Goal: Task Accomplishment & Management: Complete application form

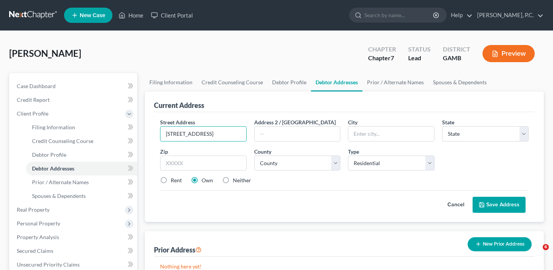
select select "0"
click at [130, 20] on link "Home" at bounding box center [131, 15] width 32 height 14
click at [133, 14] on link "Home" at bounding box center [131, 15] width 32 height 14
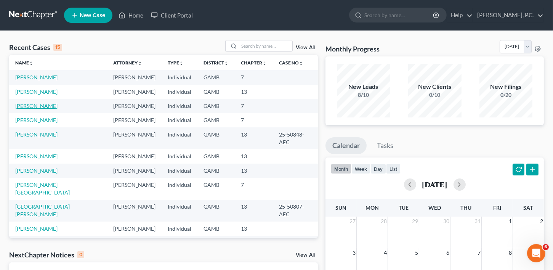
click at [39, 109] on link "[PERSON_NAME]" at bounding box center [36, 106] width 42 height 6
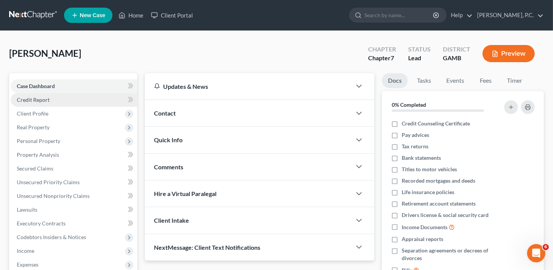
click at [35, 96] on span "Credit Report" at bounding box center [33, 99] width 33 height 6
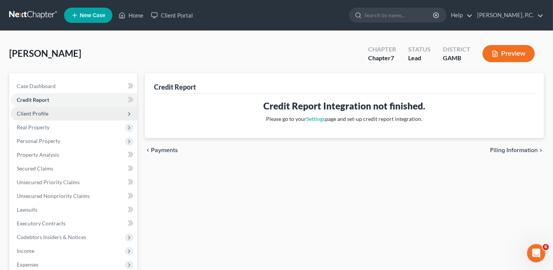
click at [35, 114] on span "Client Profile" at bounding box center [33, 113] width 32 height 6
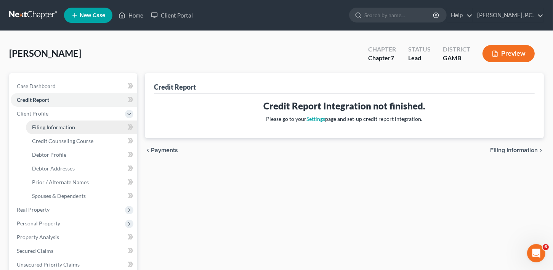
click at [35, 124] on span "Filing Information" at bounding box center [53, 127] width 43 height 6
select select "1"
select select "0"
select select "18"
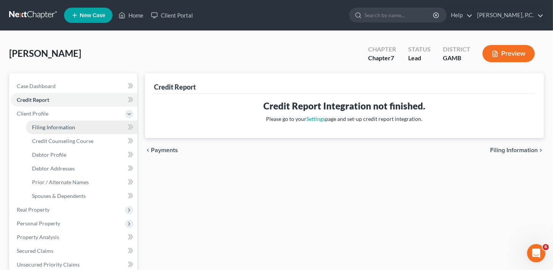
select select "0"
select select "10"
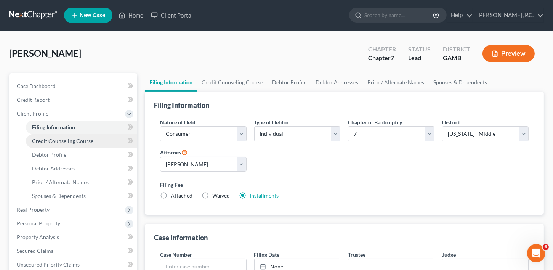
click at [43, 141] on span "Credit Counseling Course" at bounding box center [62, 141] width 61 height 6
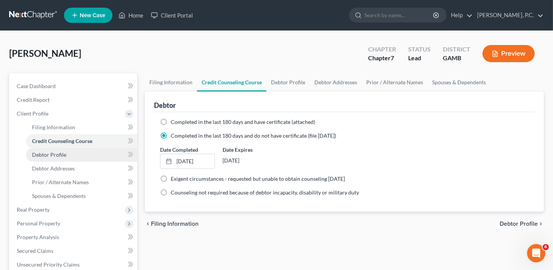
click at [46, 154] on span "Debtor Profile" at bounding box center [49, 154] width 34 height 6
select select "1"
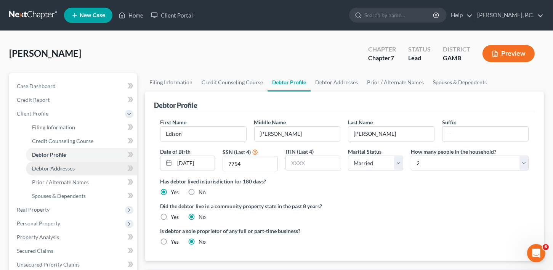
click at [46, 167] on span "Debtor Addresses" at bounding box center [53, 168] width 43 height 6
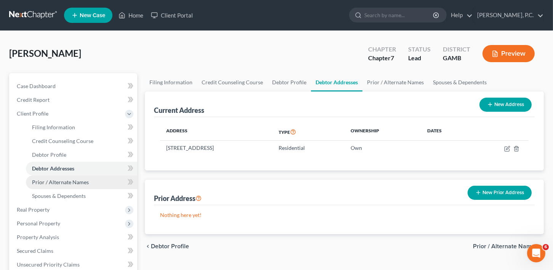
click at [44, 181] on span "Prior / Alternate Names" at bounding box center [60, 182] width 57 height 6
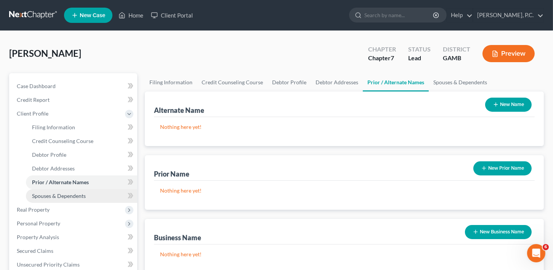
click at [45, 194] on span "Spouses & Dependents" at bounding box center [59, 195] width 54 height 6
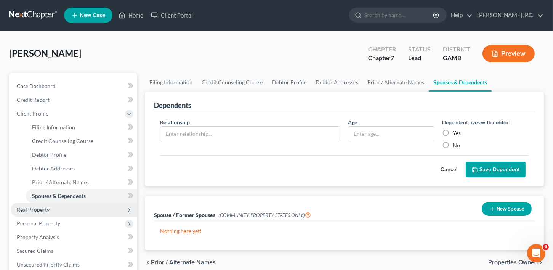
click at [33, 208] on span "Real Property" at bounding box center [33, 209] width 33 height 6
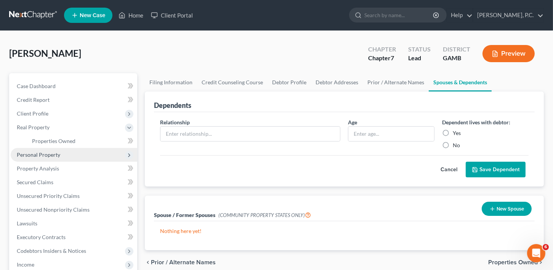
click at [30, 152] on span "Personal Property" at bounding box center [38, 154] width 43 height 6
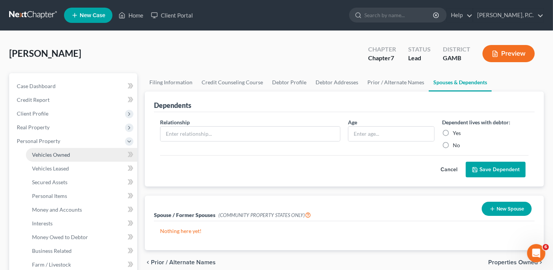
click at [40, 155] on span "Vehicles Owned" at bounding box center [51, 154] width 38 height 6
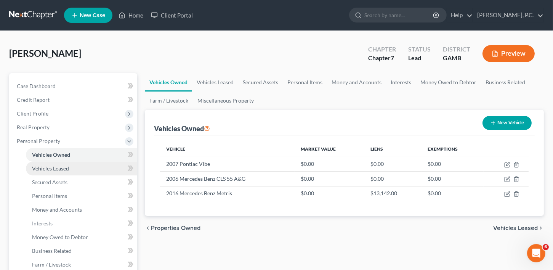
click at [42, 163] on link "Vehicles Leased" at bounding box center [81, 169] width 111 height 14
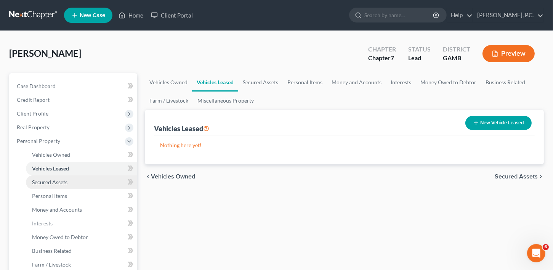
click at [43, 181] on span "Secured Assets" at bounding box center [49, 182] width 35 height 6
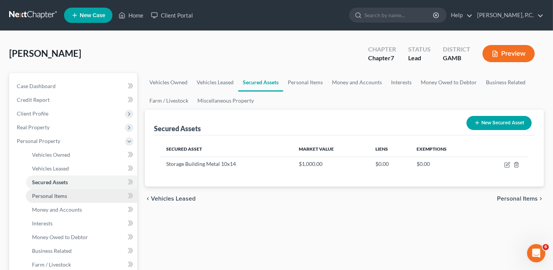
click at [45, 193] on span "Personal Items" at bounding box center [49, 195] width 35 height 6
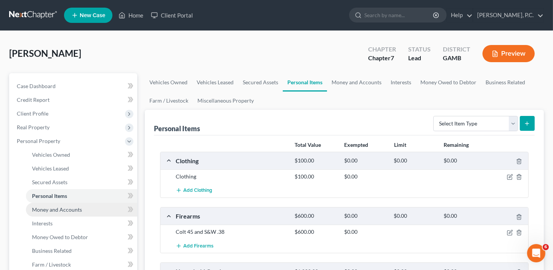
click at [40, 209] on span "Money and Accounts" at bounding box center [57, 209] width 50 height 6
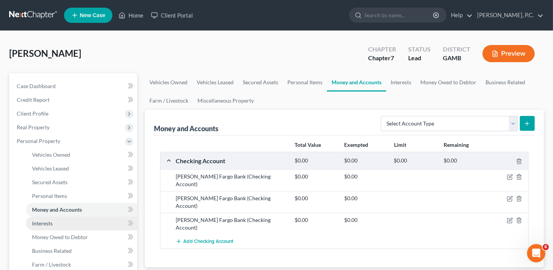
click at [38, 222] on span "Interests" at bounding box center [42, 223] width 21 height 6
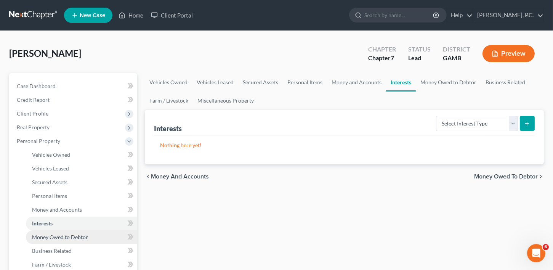
click at [45, 235] on span "Money Owed to Debtor" at bounding box center [60, 237] width 56 height 6
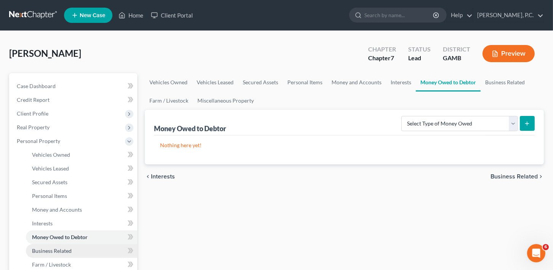
click at [43, 247] on span "Business Related" at bounding box center [52, 250] width 40 height 6
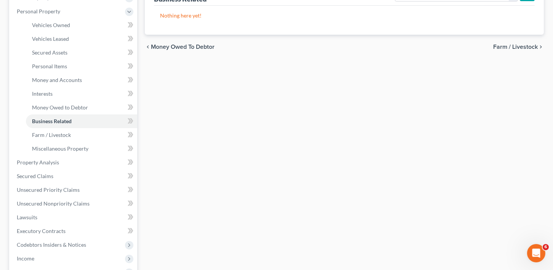
scroll to position [138, 0]
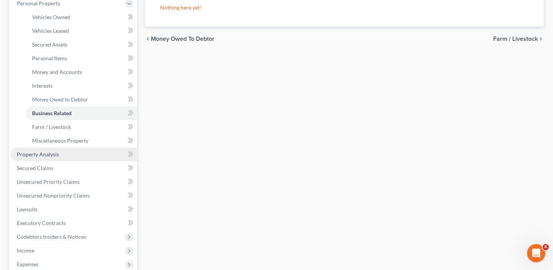
click at [47, 155] on span "Property Analysis" at bounding box center [38, 154] width 42 height 6
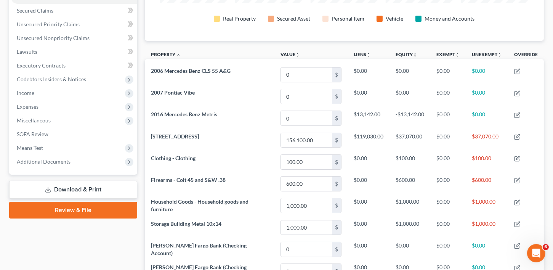
scroll to position [149, 0]
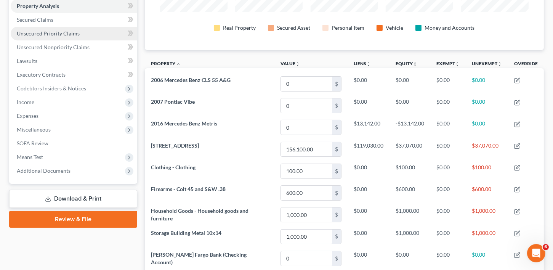
click at [34, 35] on span "Unsecured Priority Claims" at bounding box center [48, 33] width 63 height 6
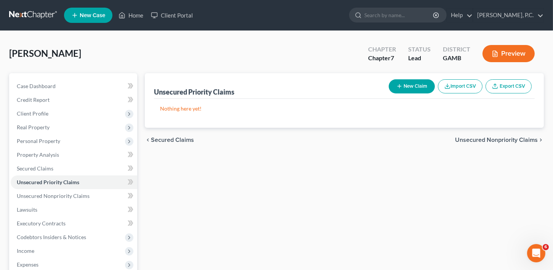
click at [474, 138] on span "Unsecured Nonpriority Claims" at bounding box center [496, 140] width 83 height 6
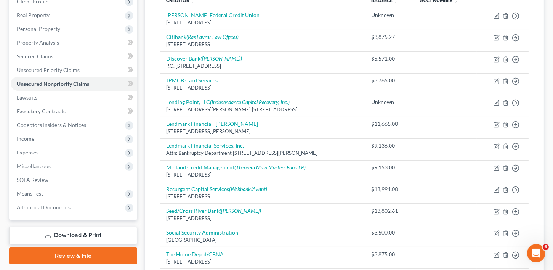
scroll to position [213, 0]
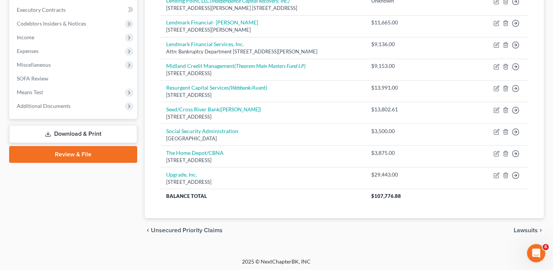
click at [528, 227] on span "Lawsuits" at bounding box center [526, 230] width 24 height 6
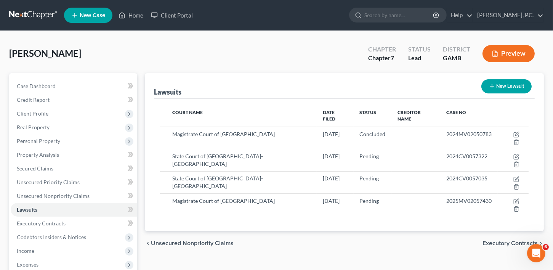
click at [494, 240] on span "Executory Contracts" at bounding box center [509, 243] width 55 height 6
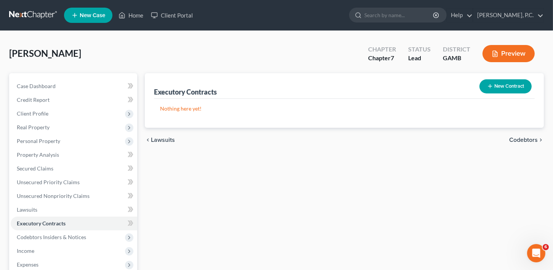
click at [536, 139] on span "Codebtors" at bounding box center [523, 140] width 29 height 6
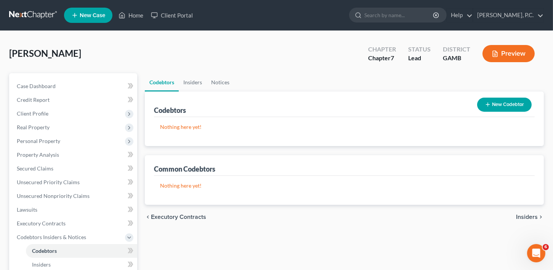
click at [531, 216] on span "Insiders" at bounding box center [527, 217] width 22 height 6
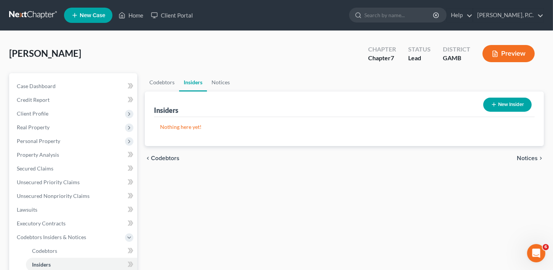
click at [520, 159] on span "Notices" at bounding box center [527, 158] width 21 height 6
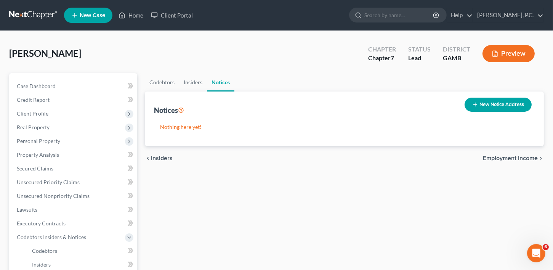
click at [520, 159] on span "Employment Income" at bounding box center [510, 158] width 55 height 6
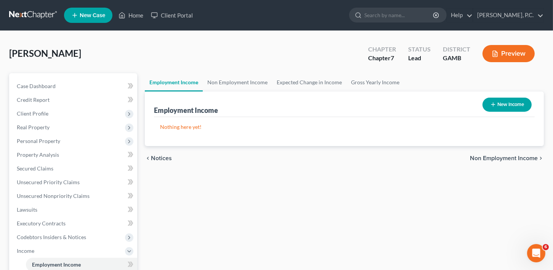
click at [520, 159] on span "Non Employment Income" at bounding box center [504, 158] width 68 height 6
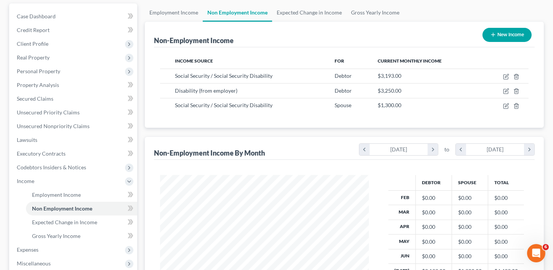
scroll to position [68, 0]
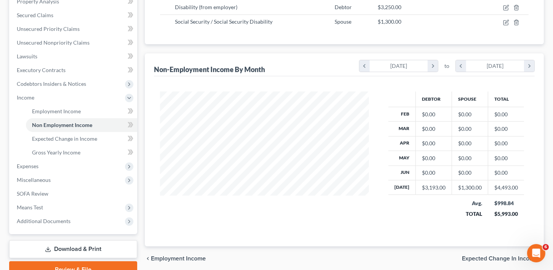
click at [497, 256] on span "Expected Change in Income" at bounding box center [500, 258] width 76 height 6
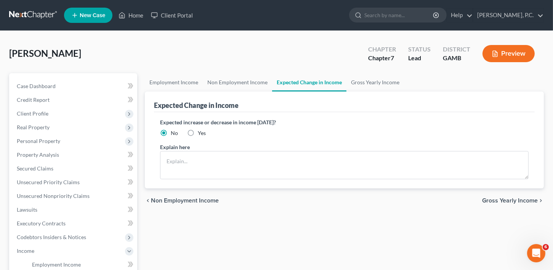
click at [493, 197] on span "Gross Yearly Income" at bounding box center [510, 200] width 56 height 6
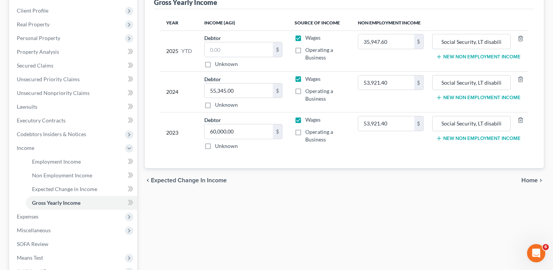
scroll to position [114, 0]
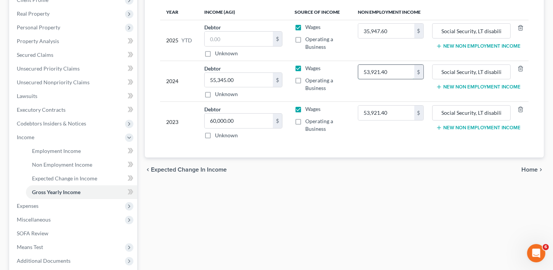
click at [396, 72] on input "53,921.40" at bounding box center [386, 72] width 56 height 14
drag, startPoint x: 476, startPoint y: 70, endPoint x: 525, endPoint y: 69, distance: 48.4
click at [525, 69] on div "Social Security, LT disability, pension" at bounding box center [479, 71] width 94 height 15
click at [484, 69] on input "Social Security, LT disability, pension" at bounding box center [471, 72] width 70 height 14
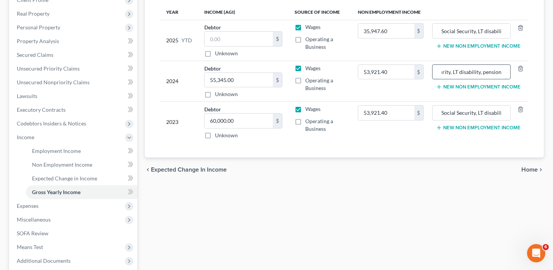
scroll to position [0, 0]
drag, startPoint x: 480, startPoint y: 70, endPoint x: 435, endPoint y: 76, distance: 45.3
click at [435, 76] on div "Social Security, LT disability, pension" at bounding box center [471, 71] width 79 height 15
drag, startPoint x: 445, startPoint y: 71, endPoint x: 433, endPoint y: 74, distance: 12.3
click at [433, 74] on div ", pension" at bounding box center [471, 71] width 79 height 15
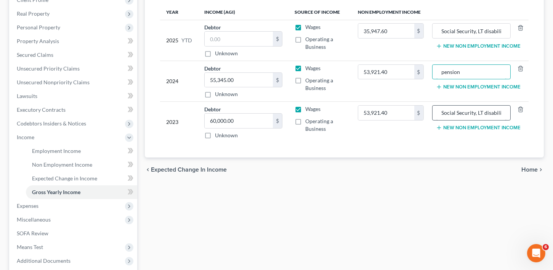
type input "pension"
drag, startPoint x: 478, startPoint y: 114, endPoint x: 482, endPoint y: 113, distance: 4.8
click at [482, 113] on input "Social Security, LT disability, pension" at bounding box center [471, 113] width 70 height 14
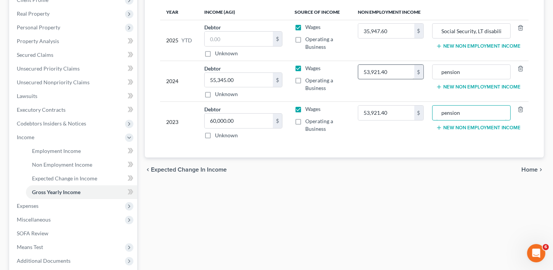
type input "pension"
type input "0"
click at [171, 167] on span "Expected Change in Income" at bounding box center [189, 170] width 76 height 6
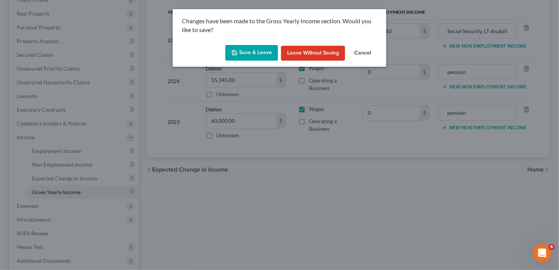
click at [242, 48] on button "Save & Leave" at bounding box center [251, 53] width 53 height 16
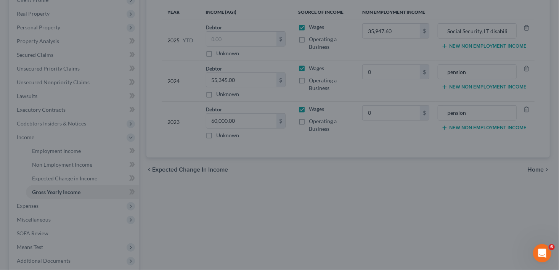
type input "0.00"
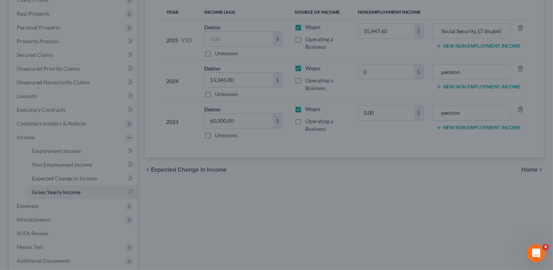
type input "0.00"
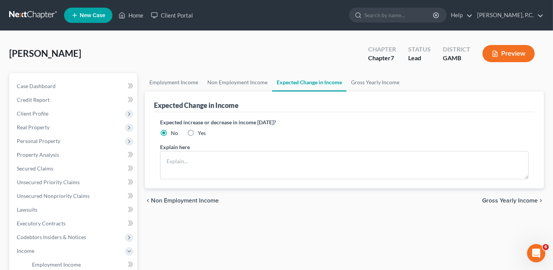
click at [174, 199] on span "Non Employment Income" at bounding box center [185, 200] width 68 height 6
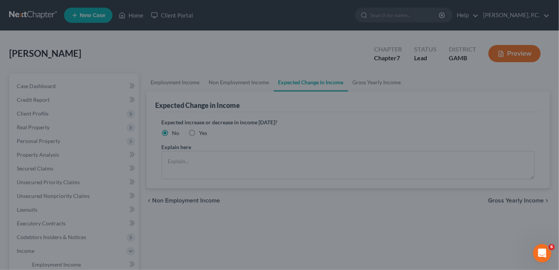
click at [189, 200] on div at bounding box center [279, 135] width 559 height 270
click at [62, 124] on div at bounding box center [279, 135] width 559 height 270
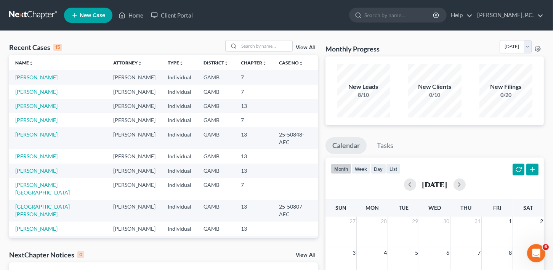
click at [39, 76] on link "[PERSON_NAME]" at bounding box center [36, 77] width 42 height 6
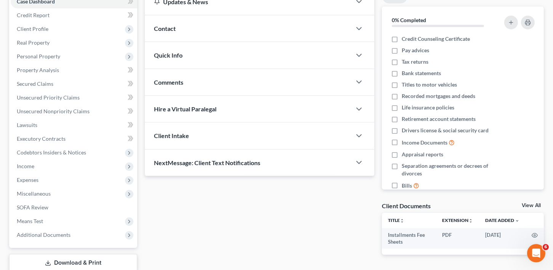
scroll to position [134, 0]
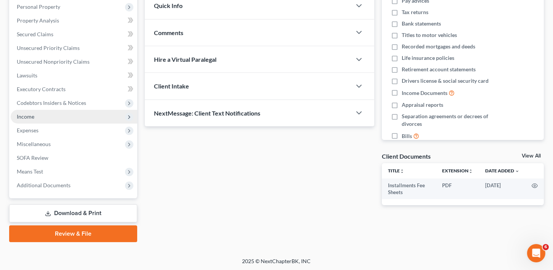
click at [24, 117] on span "Income" at bounding box center [26, 116] width 18 height 6
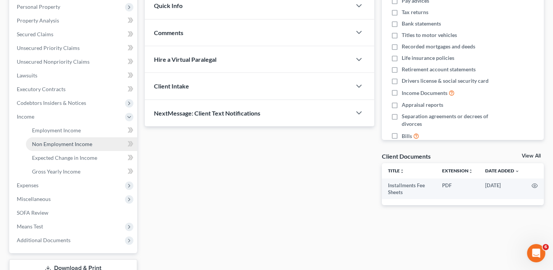
click at [43, 141] on span "Non Employment Income" at bounding box center [62, 144] width 60 height 6
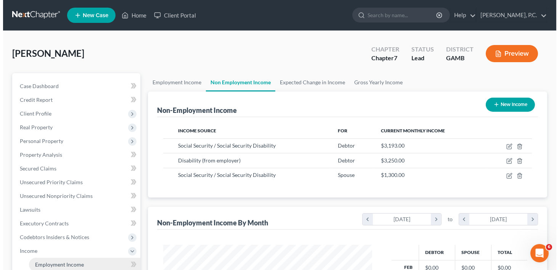
scroll to position [136, 224]
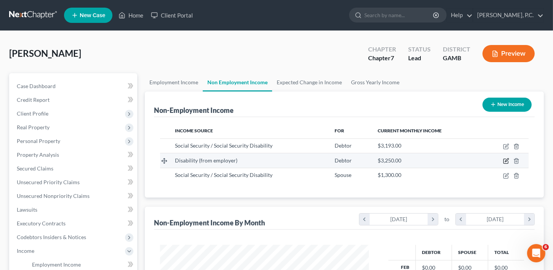
click at [505, 159] on icon "button" at bounding box center [506, 161] width 6 height 6
select select "1"
select select "2"
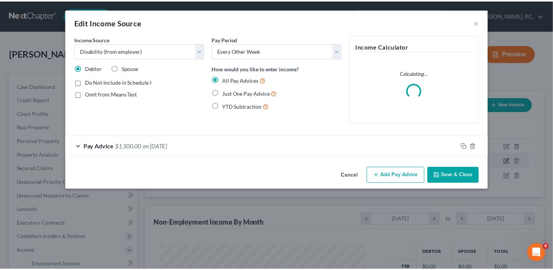
scroll to position [136, 226]
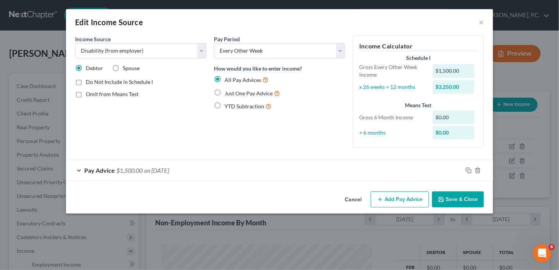
click at [477, 22] on div "Edit Income Source ×" at bounding box center [279, 22] width 427 height 26
click at [479, 21] on button "×" at bounding box center [480, 22] width 5 height 9
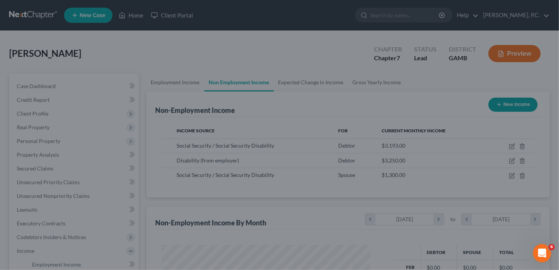
scroll to position [380933, 380845]
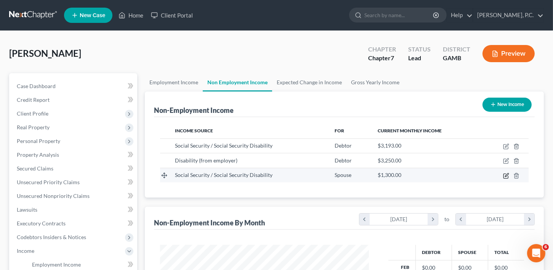
click at [508, 174] on icon "button" at bounding box center [506, 176] width 6 height 6
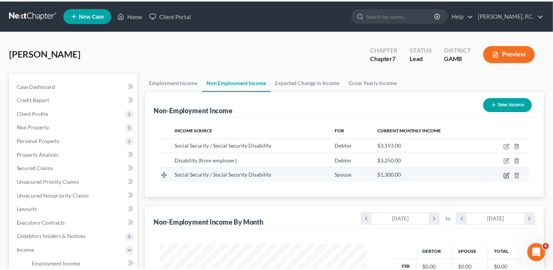
scroll to position [136, 226]
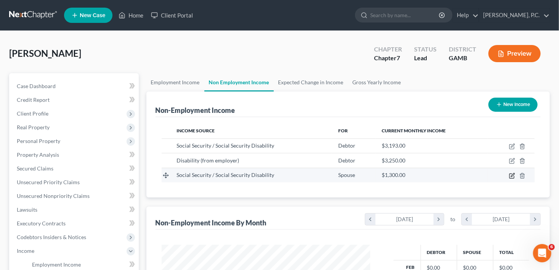
select select "4"
select select "0"
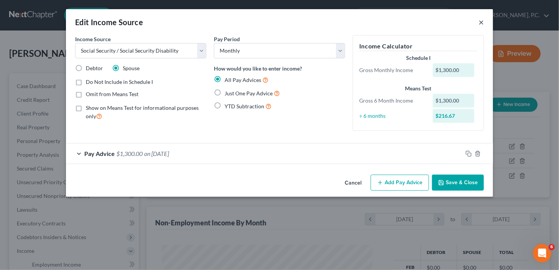
click at [480, 21] on button "×" at bounding box center [480, 22] width 5 height 9
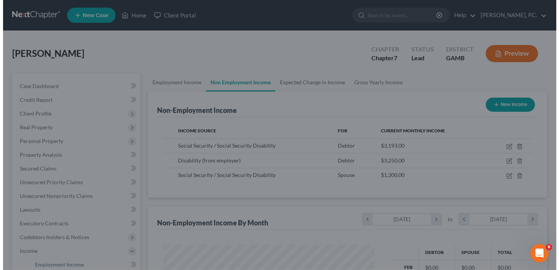
scroll to position [380933, 380845]
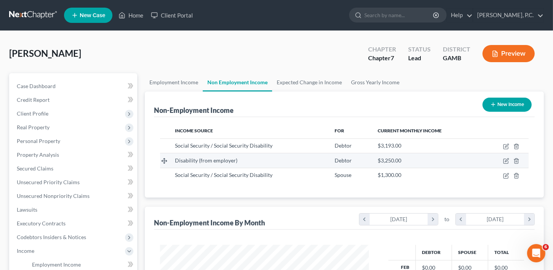
click at [508, 154] on td at bounding box center [505, 160] width 46 height 14
click at [506, 159] on icon "button" at bounding box center [506, 161] width 6 height 6
select select "1"
select select "2"
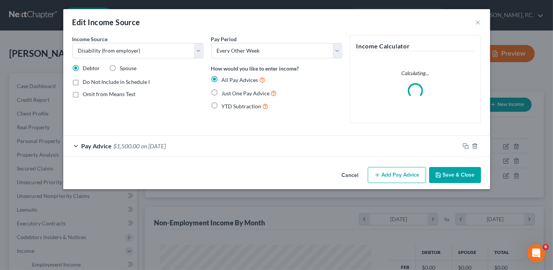
scroll to position [136, 226]
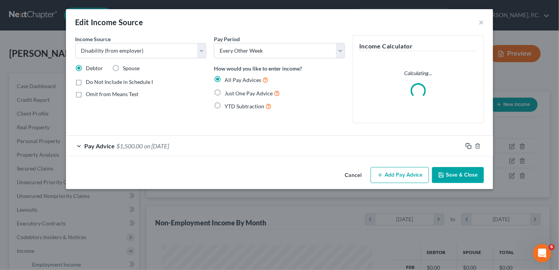
click at [469, 146] on icon "button" at bounding box center [468, 146] width 6 height 6
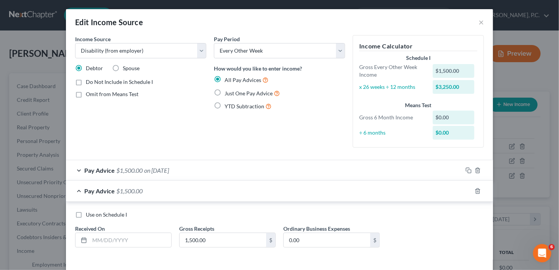
click at [475, 164] on div at bounding box center [477, 170] width 30 height 12
click at [474, 170] on icon "button" at bounding box center [477, 170] width 6 height 6
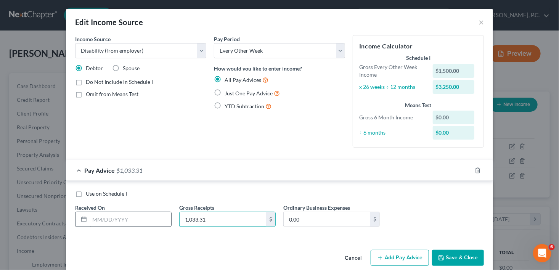
type input "1,033.31"
click at [102, 218] on input "text" at bounding box center [131, 219] width 82 height 14
type input "07/31/2025"
click at [449, 258] on button "Save & Close" at bounding box center [458, 258] width 52 height 16
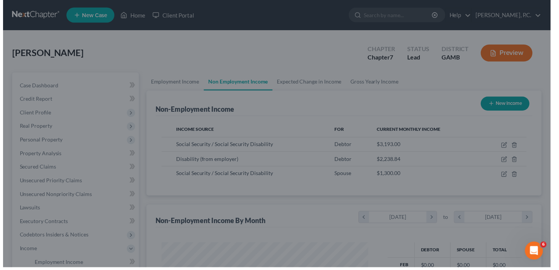
scroll to position [380933, 380845]
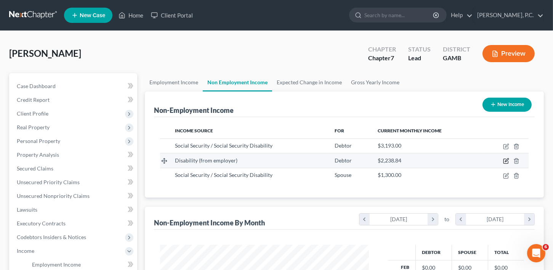
click at [505, 159] on icon "button" at bounding box center [506, 161] width 6 height 6
select select "1"
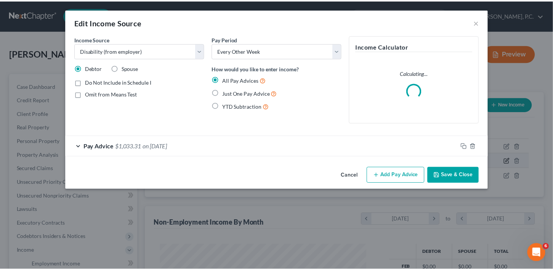
scroll to position [136, 226]
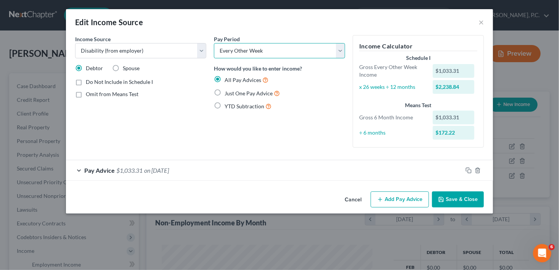
click at [247, 47] on select "Select Monthly Twice Monthly Every Other Week Weekly" at bounding box center [279, 50] width 131 height 15
select select "0"
click at [214, 43] on select "Select Monthly Twice Monthly Every Other Week Weekly" at bounding box center [279, 50] width 131 height 15
click at [457, 200] on button "Save & Close" at bounding box center [458, 199] width 52 height 16
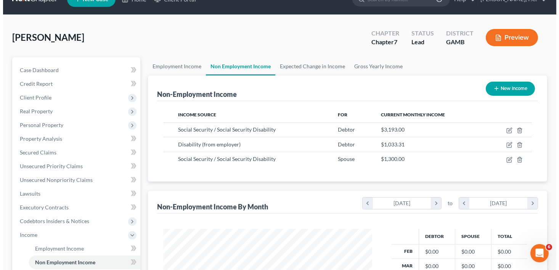
scroll to position [23, 0]
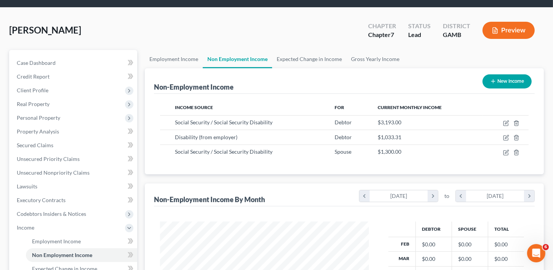
click at [507, 79] on button "New Income" at bounding box center [506, 81] width 49 height 14
select select "0"
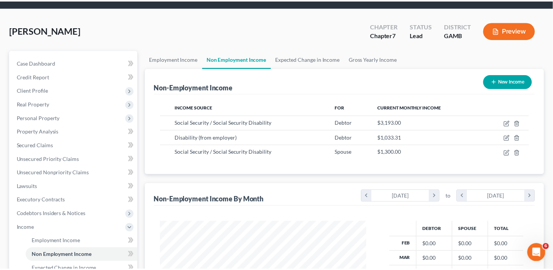
scroll to position [136, 226]
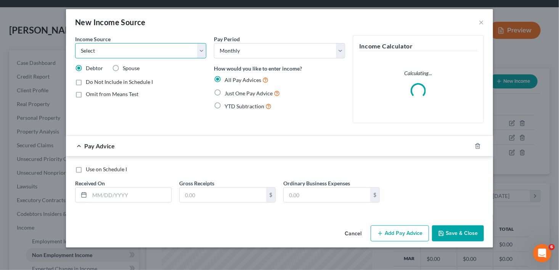
click at [120, 52] on select "Select Unemployment Disability (from employer) Pension Retirement Social Securi…" at bounding box center [140, 50] width 131 height 15
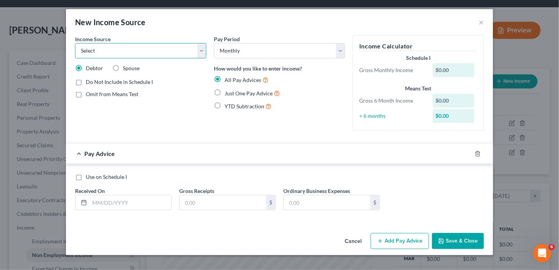
select select "2"
click at [75, 43] on select "Select Unemployment Disability (from employer) Pension Retirement Social Securi…" at bounding box center [140, 50] width 131 height 15
click at [124, 200] on input "text" at bounding box center [131, 202] width 82 height 14
click at [102, 202] on input "text" at bounding box center [131, 202] width 82 height 14
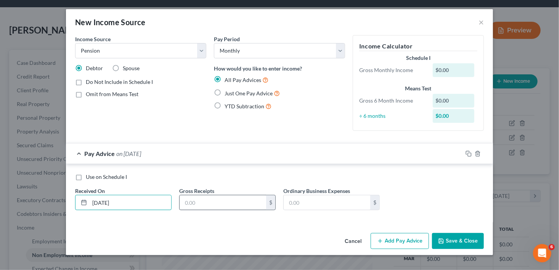
type input "07/01/2025"
click at [191, 201] on input "text" at bounding box center [222, 202] width 87 height 14
type input "515.05"
click at [470, 240] on button "Save & Close" at bounding box center [458, 241] width 52 height 16
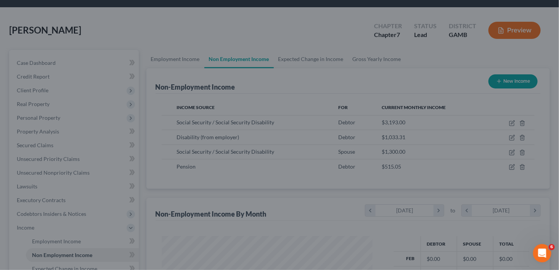
scroll to position [380933, 380845]
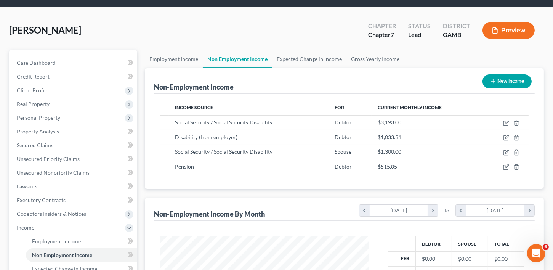
click at [514, 82] on button "New Income" at bounding box center [506, 81] width 49 height 14
select select "0"
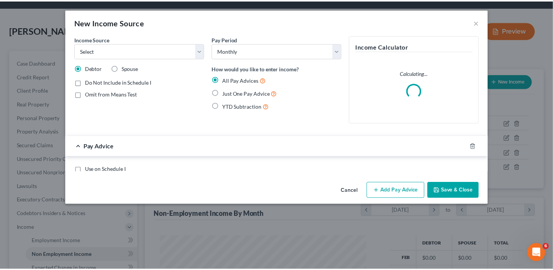
scroll to position [136, 226]
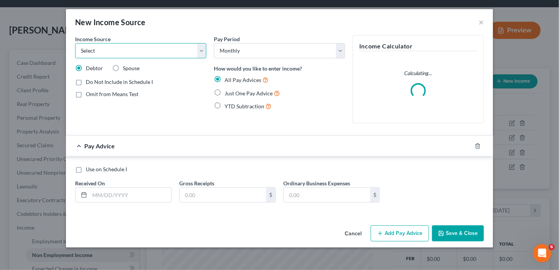
click at [114, 53] on select "Select Unemployment Disability (from employer) Pension Retirement Social Securi…" at bounding box center [140, 50] width 131 height 15
select select "2"
click at [75, 43] on select "Select Unemployment Disability (from employer) Pension Retirement Social Securi…" at bounding box center [140, 50] width 131 height 15
click at [130, 192] on input "text" at bounding box center [131, 194] width 82 height 14
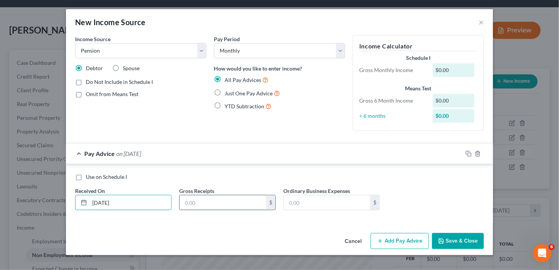
type input "07/01/2025"
click at [189, 206] on input "text" at bounding box center [222, 202] width 87 height 14
type input "418.53"
click at [456, 243] on button "Save & Close" at bounding box center [458, 241] width 52 height 16
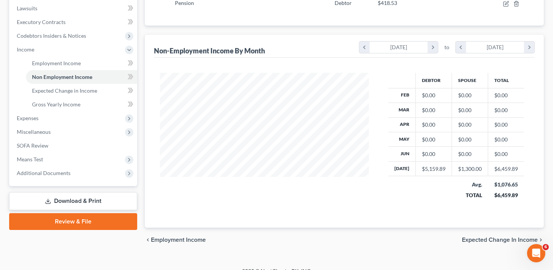
scroll to position [210, 0]
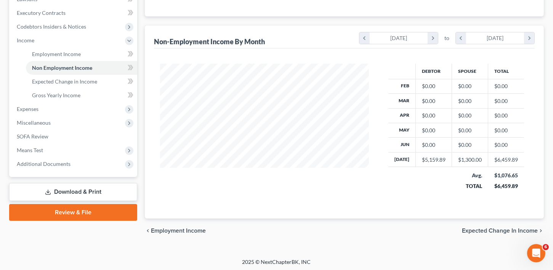
click at [476, 232] on div "chevron_left Employment Income Expected Change in Income chevron_right" at bounding box center [344, 230] width 399 height 24
click at [477, 227] on span "Expected Change in Income" at bounding box center [500, 230] width 76 height 6
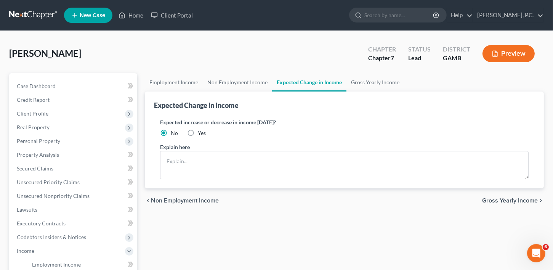
click at [489, 200] on span "Gross Yearly Income" at bounding box center [510, 200] width 56 height 6
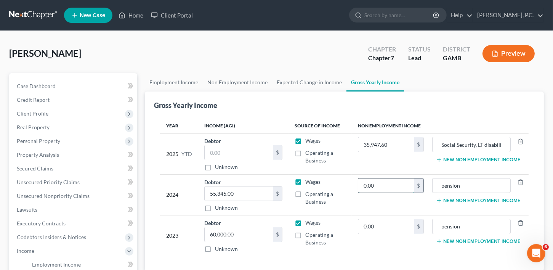
click at [372, 189] on input "0.00" at bounding box center [386, 185] width 56 height 14
type input "44,958.00"
click at [381, 220] on input "0.00" at bounding box center [386, 226] width 56 height 14
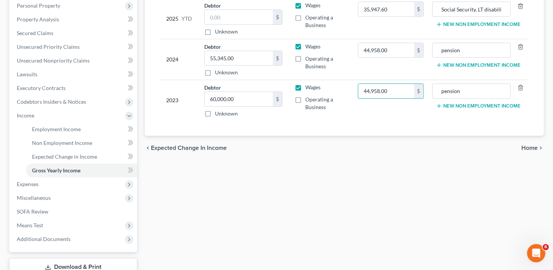
scroll to position [136, 0]
type input "44,958.00"
click at [526, 144] on span "Home" at bounding box center [529, 147] width 16 height 6
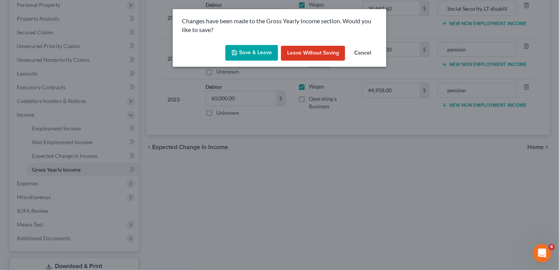
click at [251, 54] on button "Save & Leave" at bounding box center [251, 53] width 53 height 16
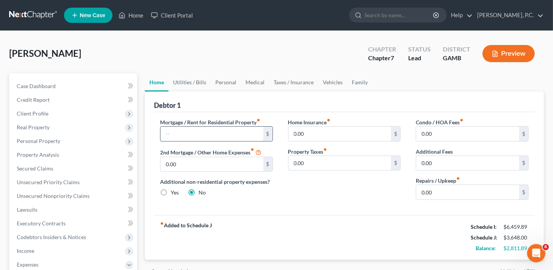
click at [213, 131] on input "text" at bounding box center [211, 134] width 103 height 14
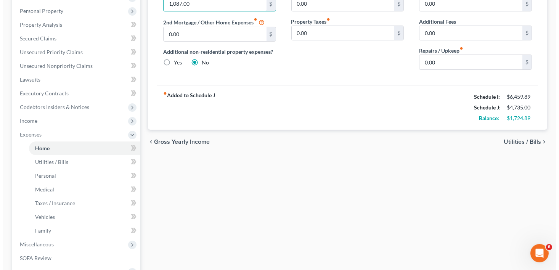
scroll to position [145, 0]
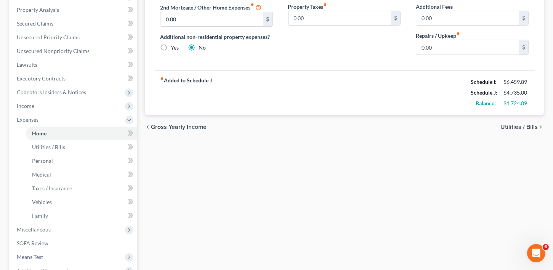
type input "1,087.00"
click at [515, 121] on div "chevron_left Gross Yearly Income Utilities / Bills chevron_right" at bounding box center [344, 127] width 399 height 24
click at [515, 124] on span "Utilities / Bills" at bounding box center [518, 127] width 37 height 6
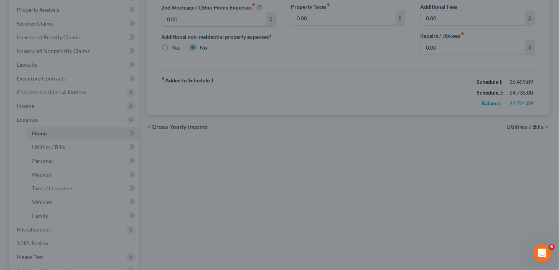
click at [515, 122] on div at bounding box center [279, 135] width 559 height 270
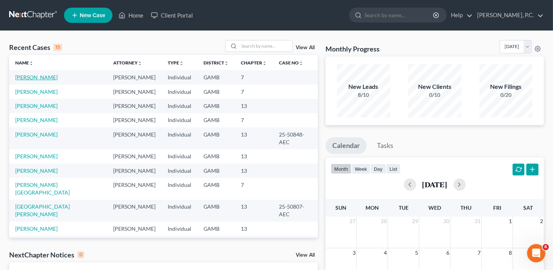
click at [35, 79] on link "[PERSON_NAME]" at bounding box center [36, 77] width 42 height 6
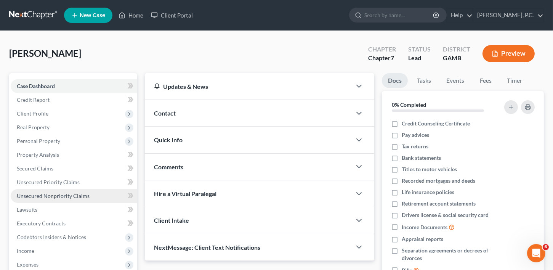
click at [33, 195] on span "Unsecured Nonpriority Claims" at bounding box center [53, 195] width 73 height 6
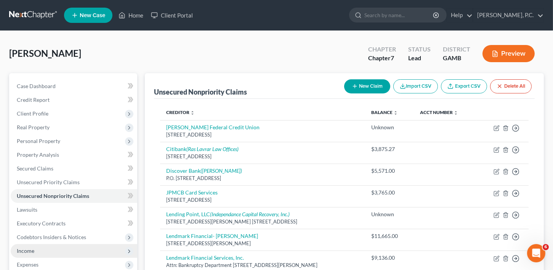
click at [26, 251] on span "Income" at bounding box center [26, 250] width 18 height 6
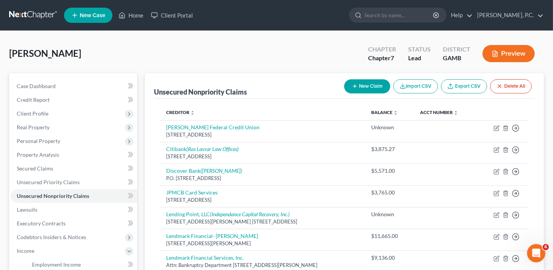
scroll to position [213, 0]
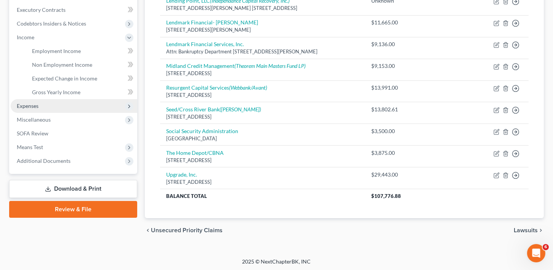
click at [37, 104] on span "Expenses" at bounding box center [28, 106] width 22 height 6
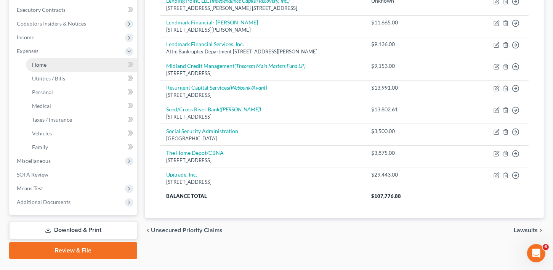
click at [39, 64] on span "Home" at bounding box center [39, 64] width 14 height 6
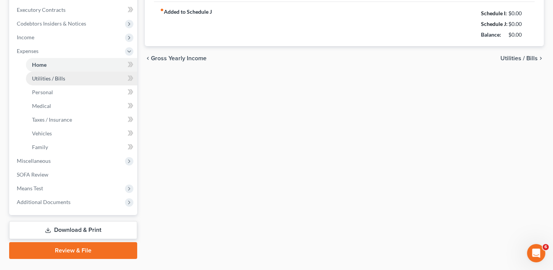
type input "0.00"
radio input "true"
type input "0.00"
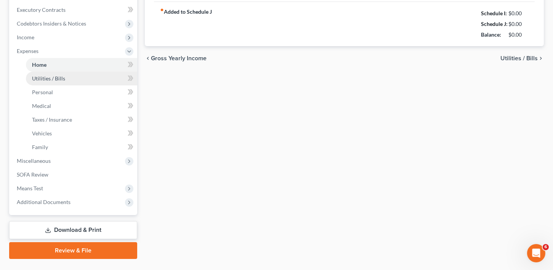
type input "0.00"
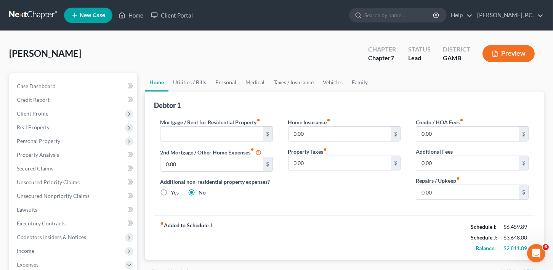
click at [172, 120] on label "Mortgage / Rent for Residential Property fiber_manual_record" at bounding box center [210, 122] width 100 height 8
click at [171, 132] on input "text" at bounding box center [211, 134] width 103 height 14
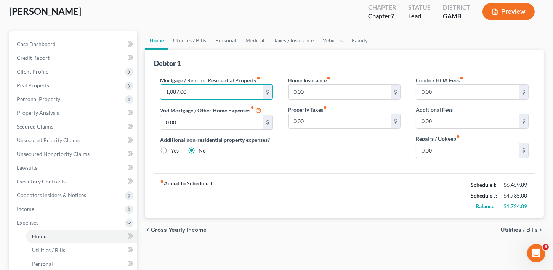
scroll to position [48, 0]
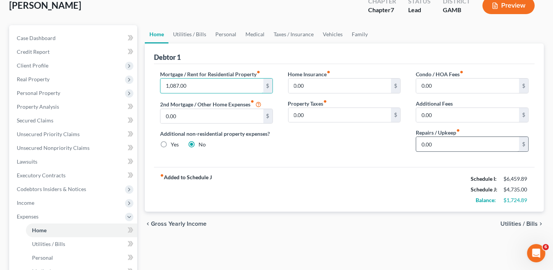
type input "1,087.00"
type input "150.00"
click at [525, 223] on span "Utilities / Bills" at bounding box center [518, 224] width 37 height 6
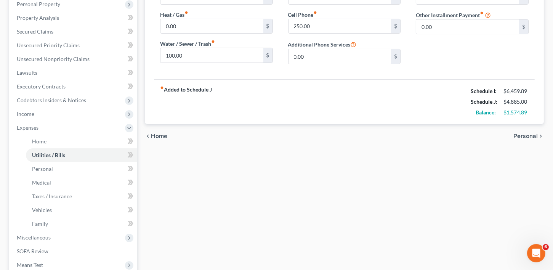
click at [524, 133] on span "Personal" at bounding box center [525, 136] width 24 height 6
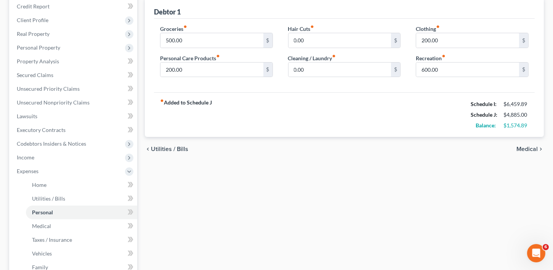
scroll to position [104, 0]
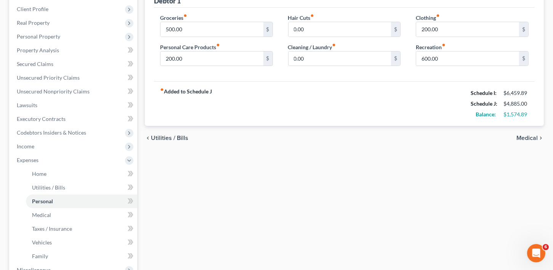
click at [529, 135] on span "Medical" at bounding box center [526, 138] width 21 height 6
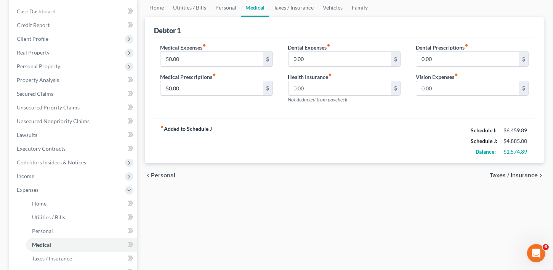
scroll to position [149, 0]
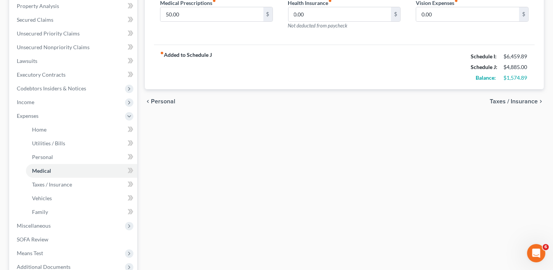
click at [521, 98] on span "Taxes / Insurance" at bounding box center [514, 101] width 48 height 6
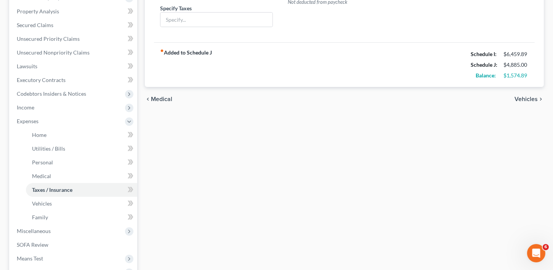
scroll to position [144, 0]
click at [522, 98] on span "Vehicles" at bounding box center [525, 98] width 23 height 6
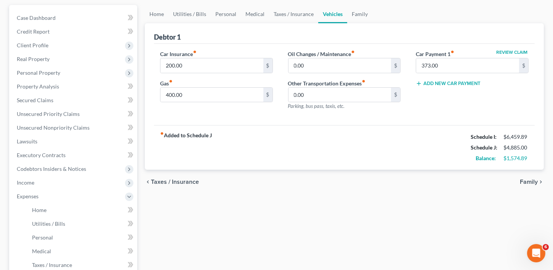
scroll to position [125, 0]
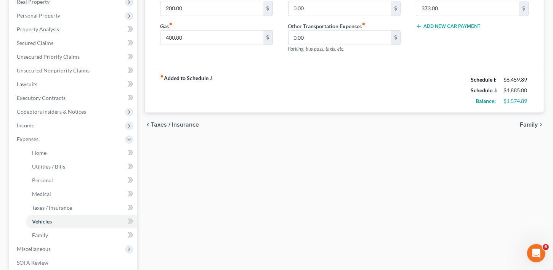
click at [526, 123] on span "Family" at bounding box center [529, 125] width 18 height 6
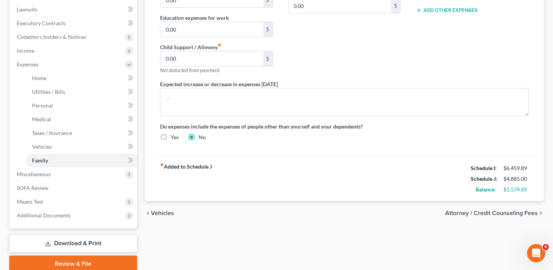
scroll to position [202, 0]
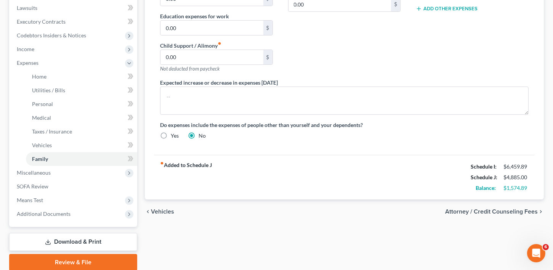
click at [506, 211] on span "Attorney / Credit Counseling Fees" at bounding box center [491, 211] width 93 height 6
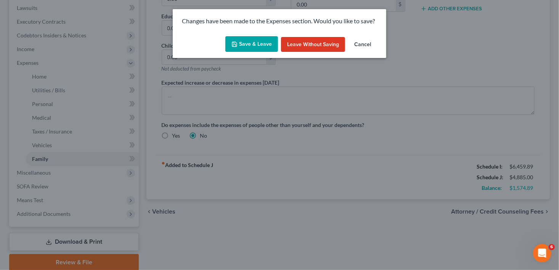
click at [255, 35] on div "Save & Leave Leave without Saving Cancel" at bounding box center [279, 45] width 213 height 25
click at [254, 43] on button "Save & Leave" at bounding box center [251, 44] width 53 height 16
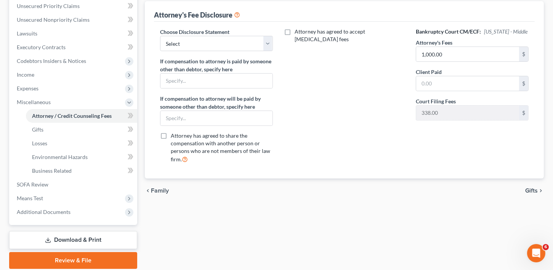
click at [531, 188] on span "Gifts" at bounding box center [531, 190] width 13 height 6
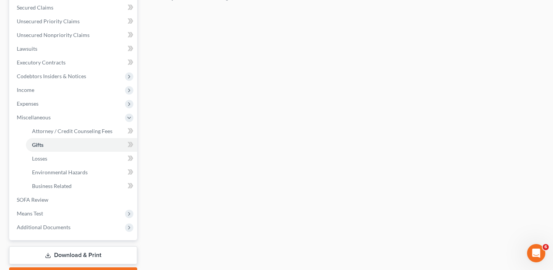
scroll to position [190, 0]
